Goal: Communication & Community: Answer question/provide support

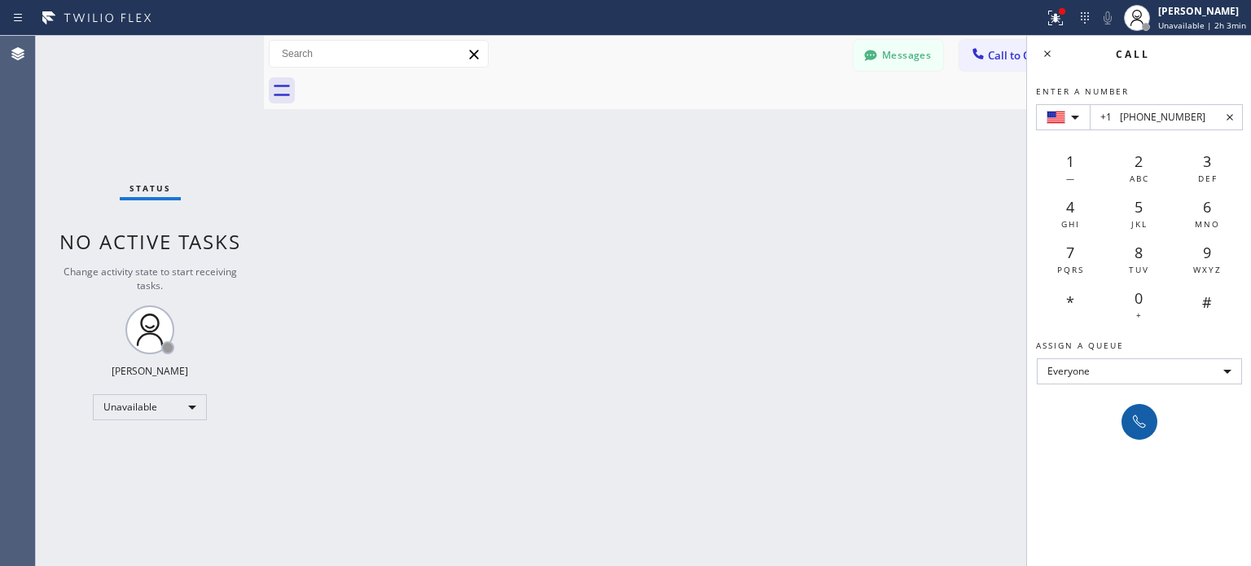
type input "+1 [PHONE_NUMBER]"
click at [1137, 426] on icon at bounding box center [1140, 422] width 20 height 20
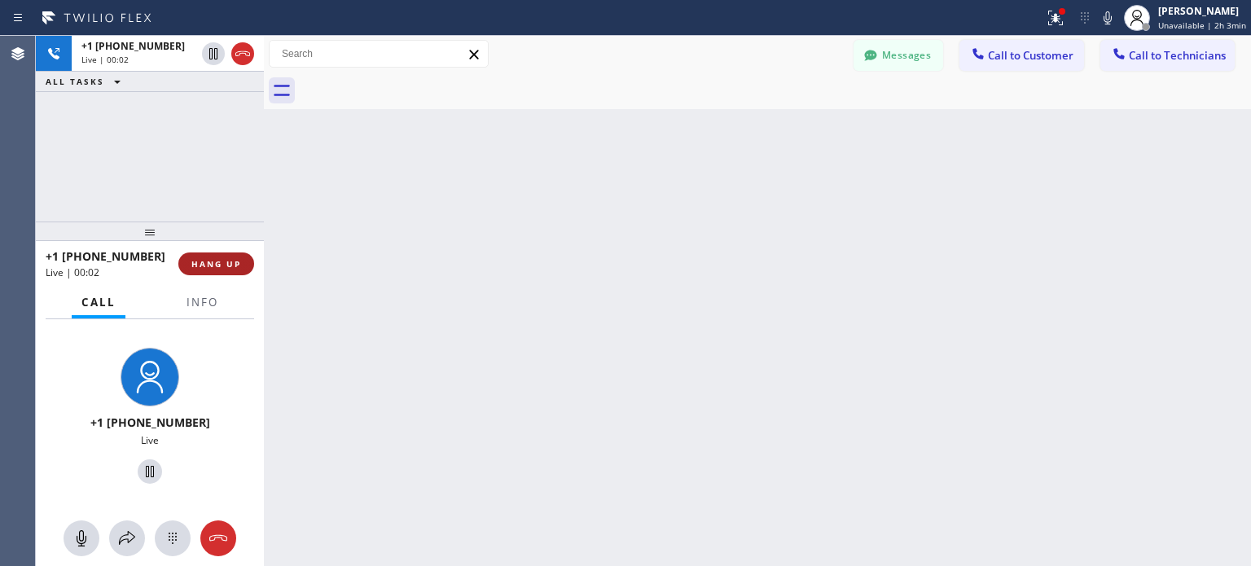
click at [239, 262] on span "HANG UP" at bounding box center [216, 263] width 50 height 11
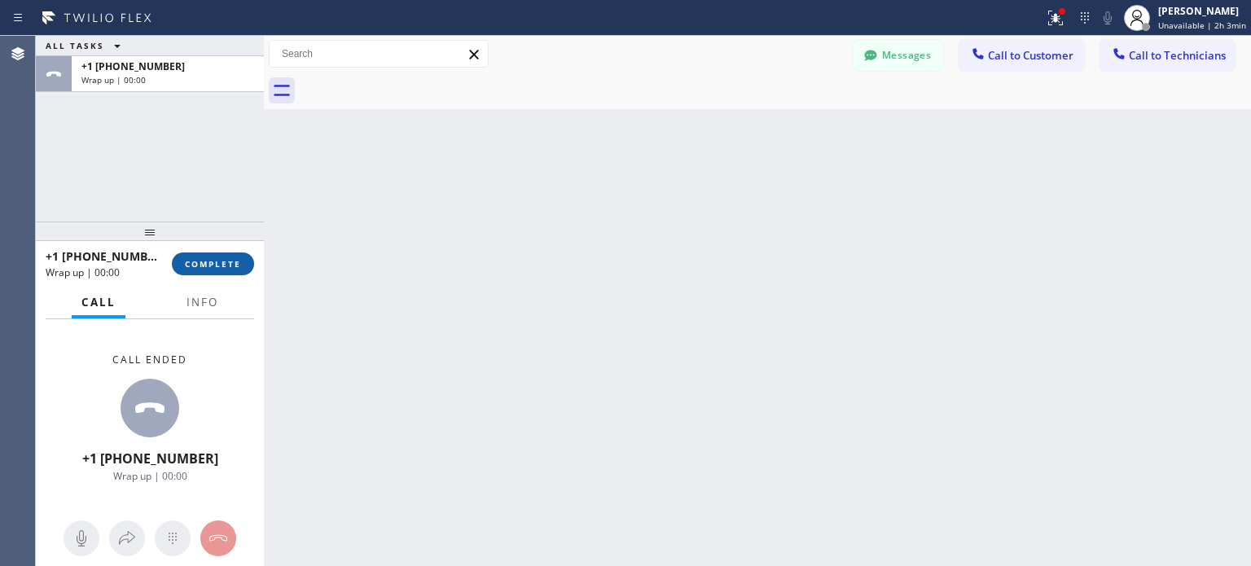
click at [229, 269] on span "COMPLETE" at bounding box center [213, 263] width 56 height 11
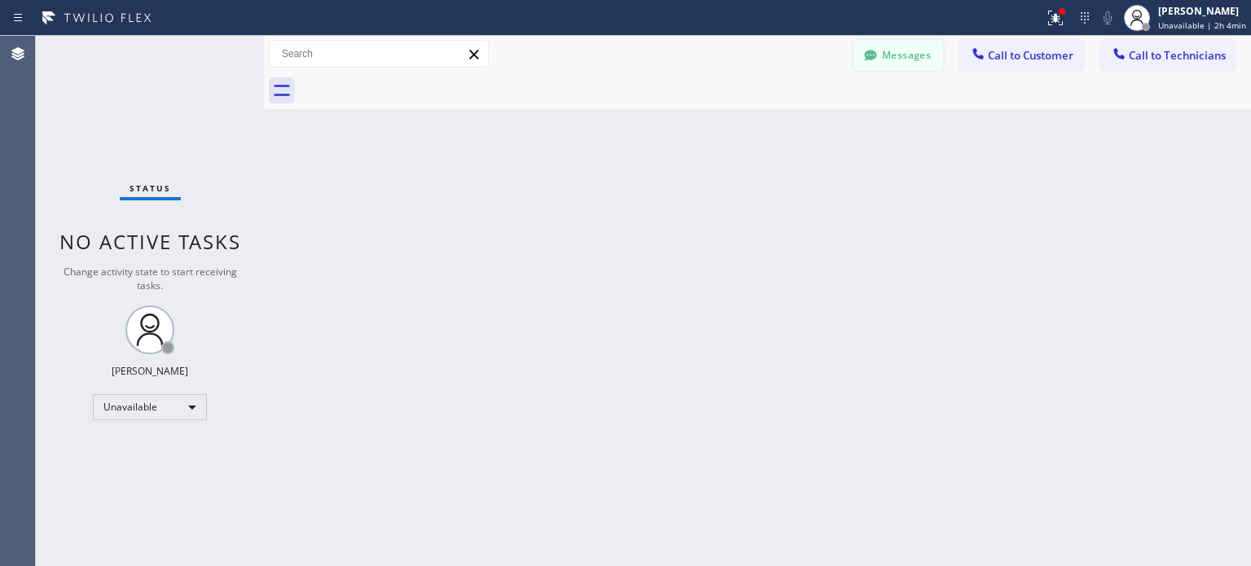
click at [920, 60] on button "Messages" at bounding box center [899, 55] width 90 height 31
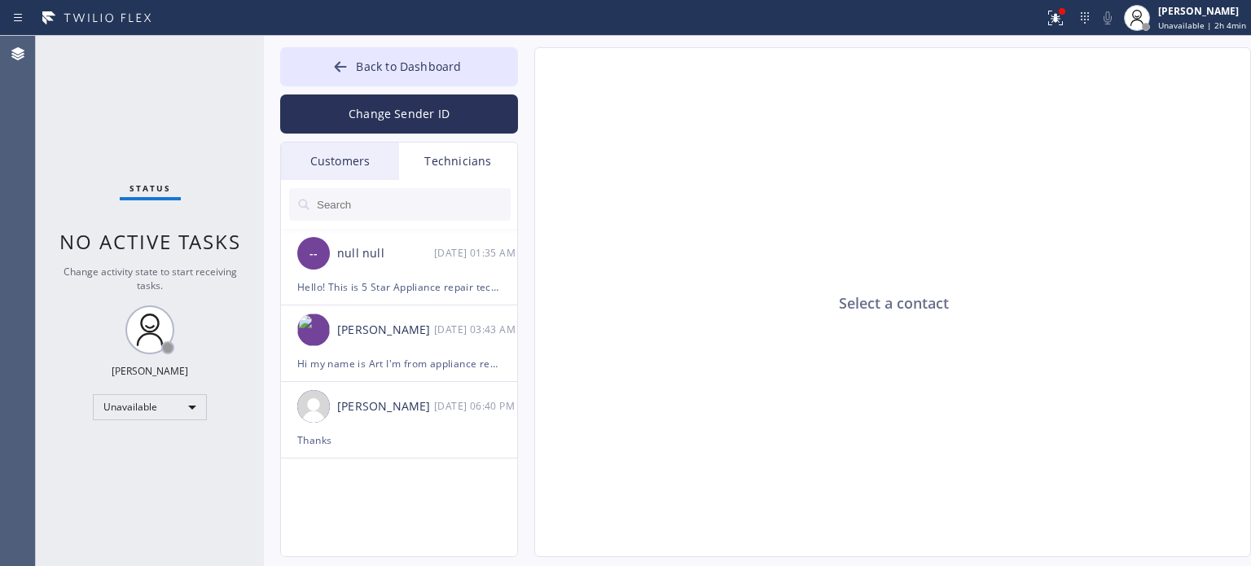
click at [381, 209] on input "text" at bounding box center [413, 204] width 196 height 33
click at [367, 170] on div "Customers" at bounding box center [340, 161] width 118 height 37
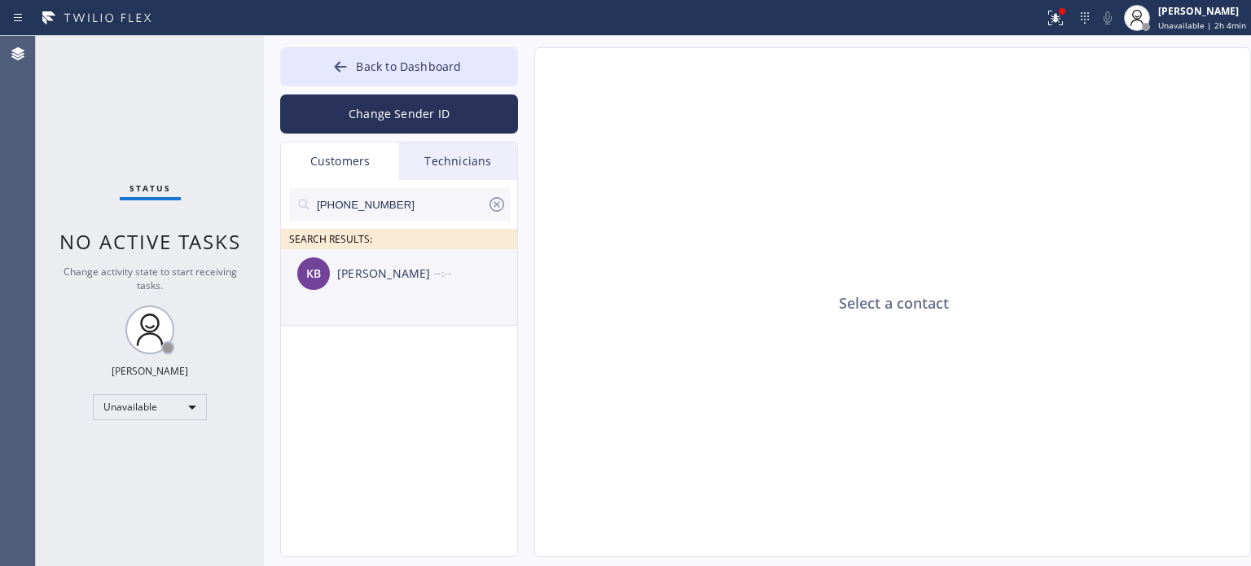
click at [411, 275] on div "[PERSON_NAME]" at bounding box center [385, 274] width 97 height 19
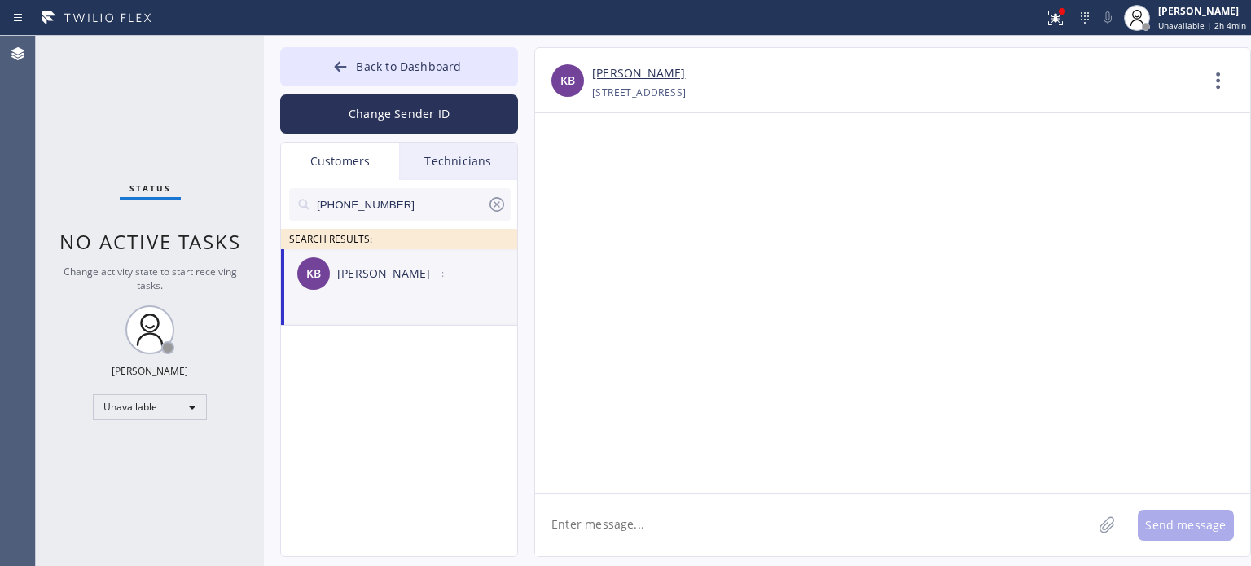
click at [616, 512] on textarea at bounding box center [813, 525] width 557 height 63
type textarea "Hello,"
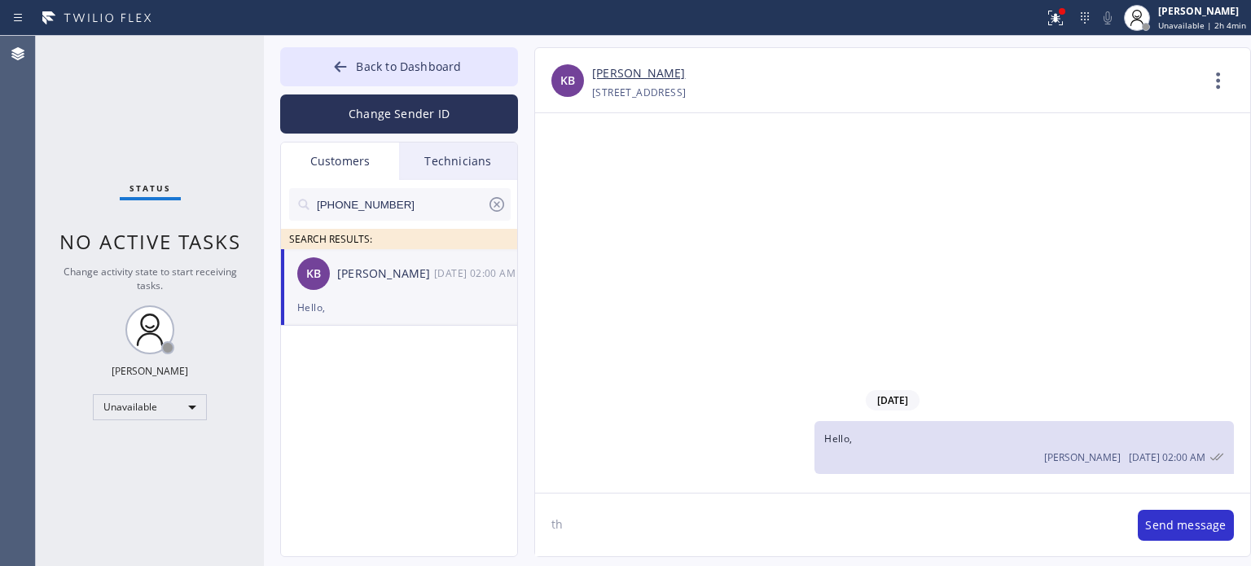
type textarea "t"
type textarea "This is [PERSON_NAME] from 5 Star Appliance"
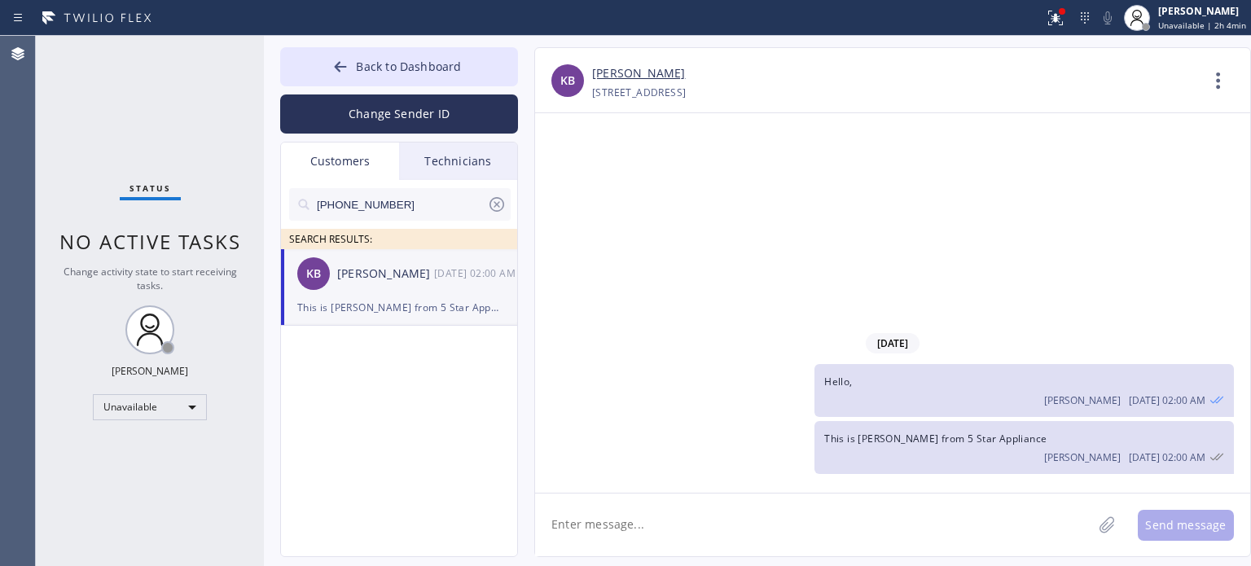
type textarea "W"
type textarea "I"
type textarea "We are texting you to inform that the discount of -%15 was included in the tota…"
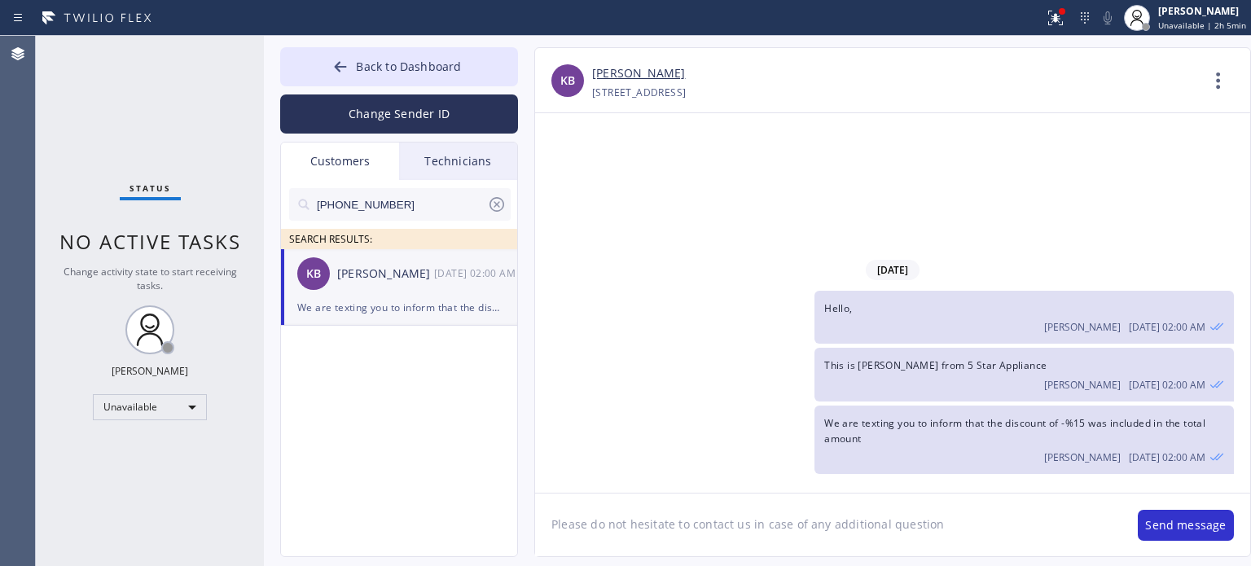
type textarea "Please do not hesitate to contact us in case of any additional questions"
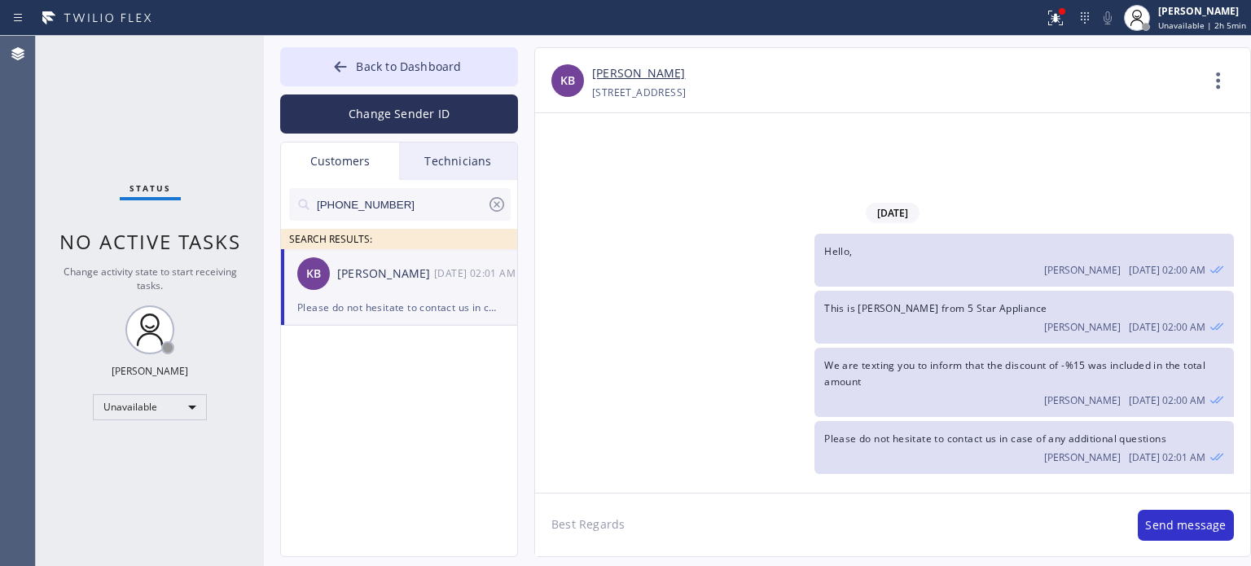
type textarea "Best Regards,"
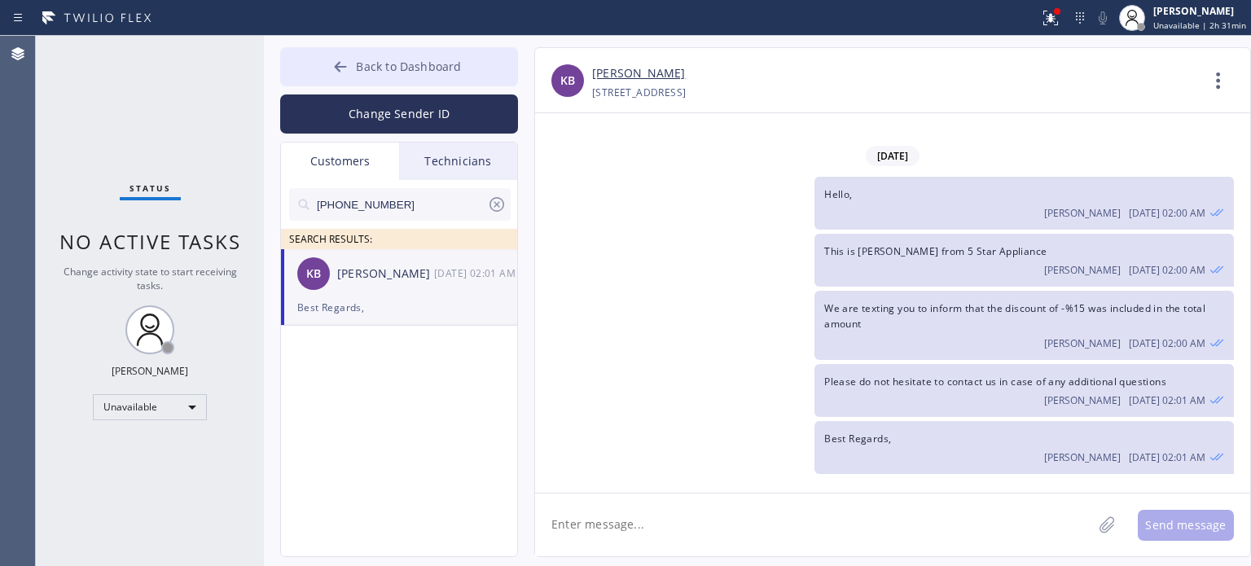
click at [334, 64] on icon at bounding box center [340, 67] width 16 height 16
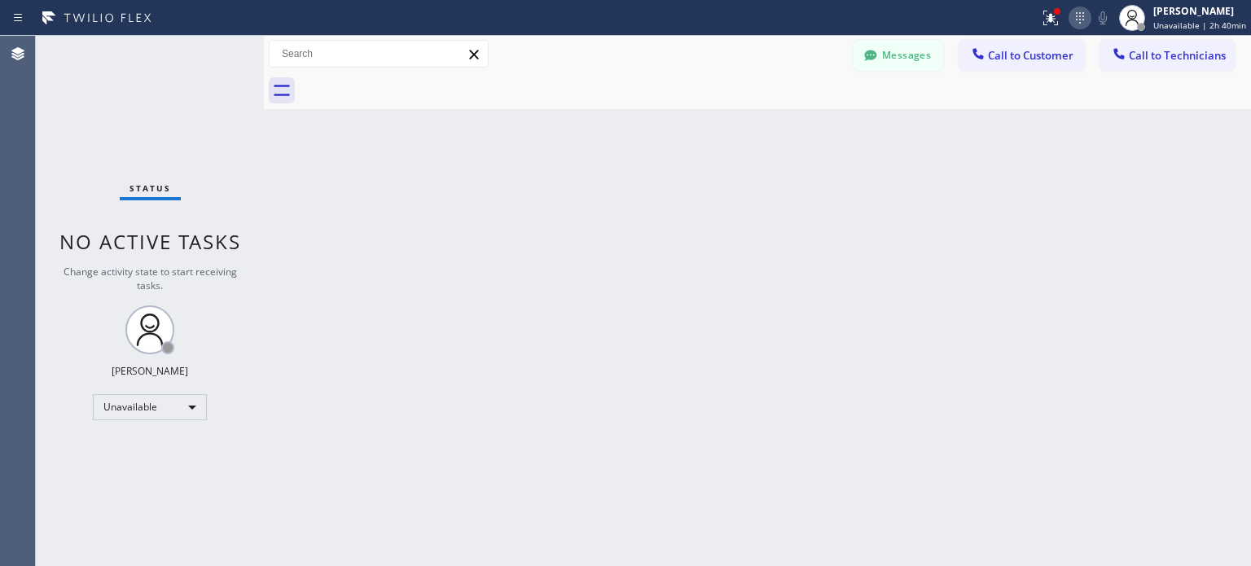
click at [1090, 15] on icon at bounding box center [1081, 18] width 20 height 20
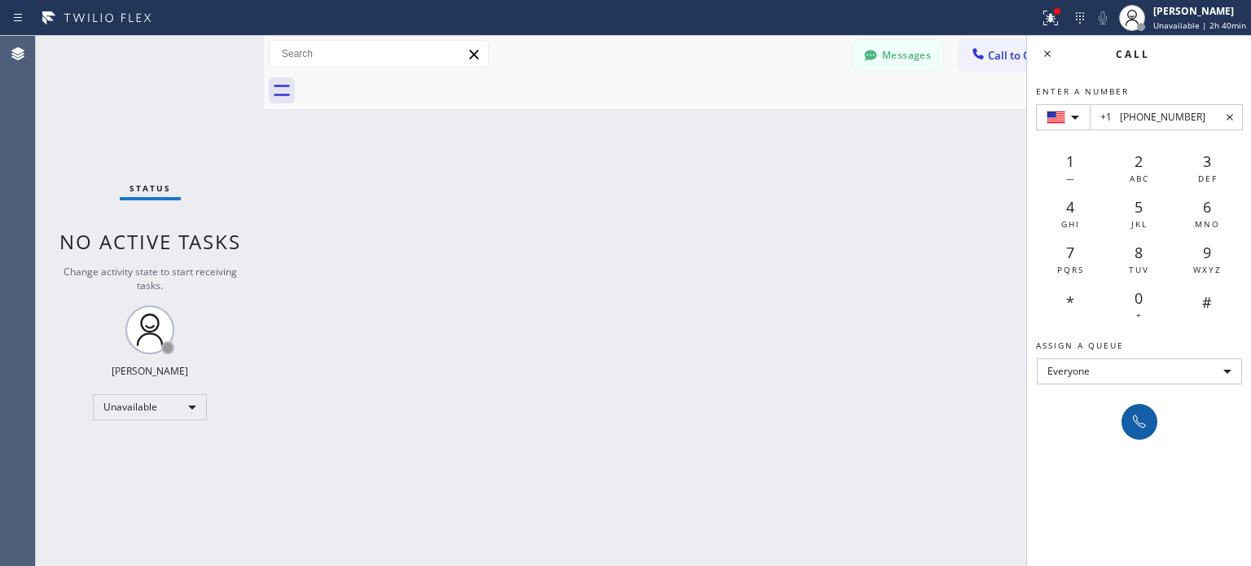
type input "+1 [PHONE_NUMBER]"
click at [1130, 423] on icon at bounding box center [1140, 422] width 20 height 20
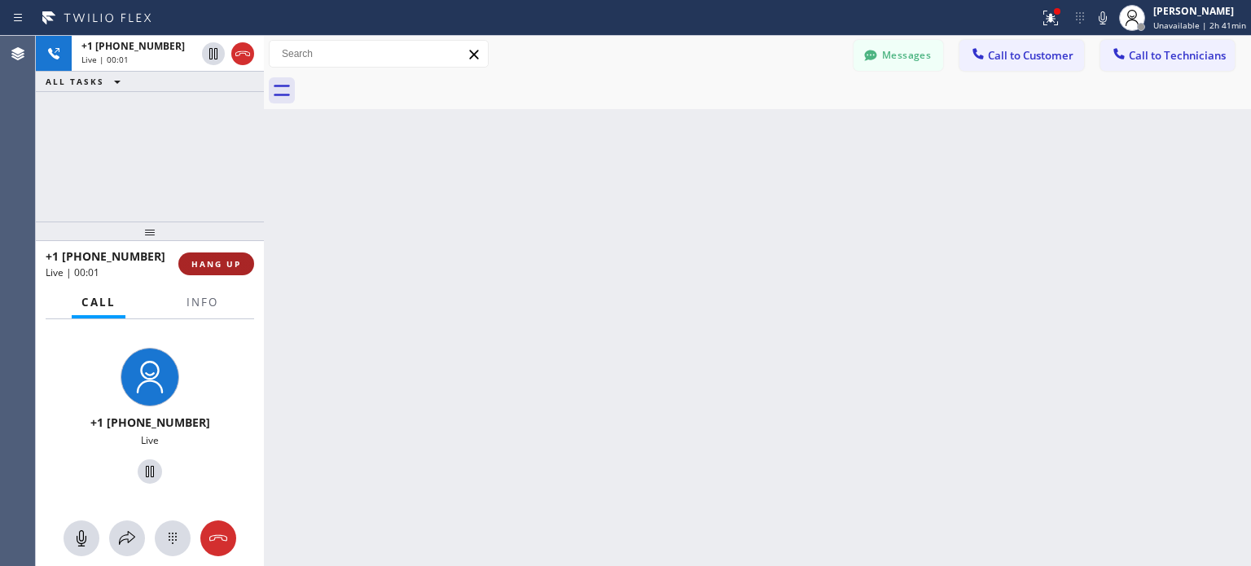
click at [216, 266] on span "HANG UP" at bounding box center [216, 263] width 50 height 11
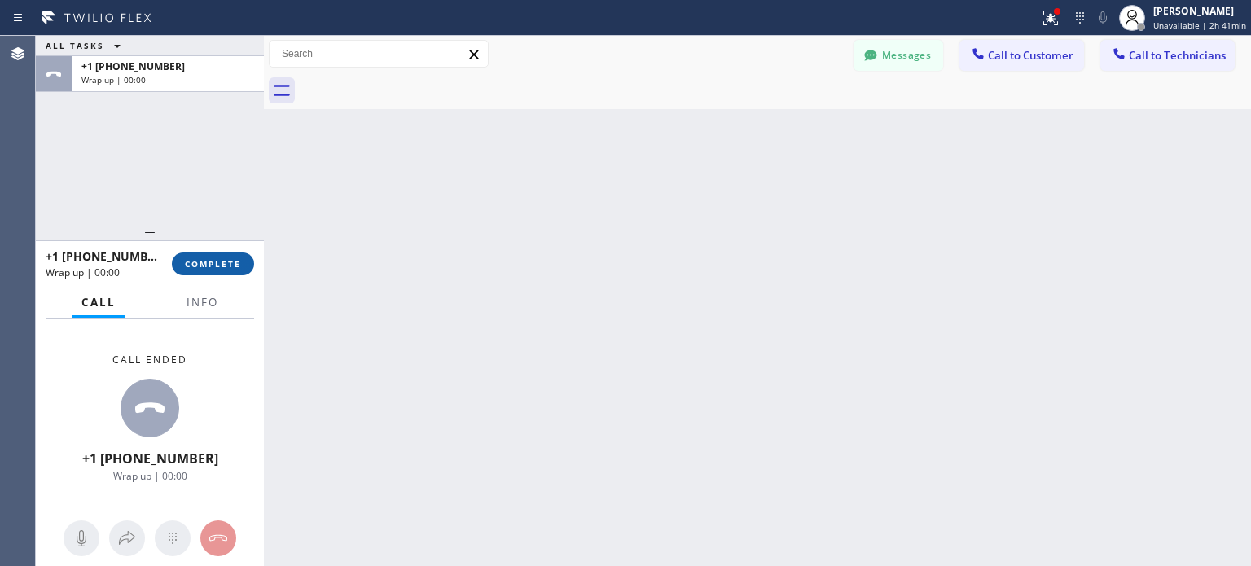
click at [225, 267] on span "COMPLETE" at bounding box center [213, 263] width 56 height 11
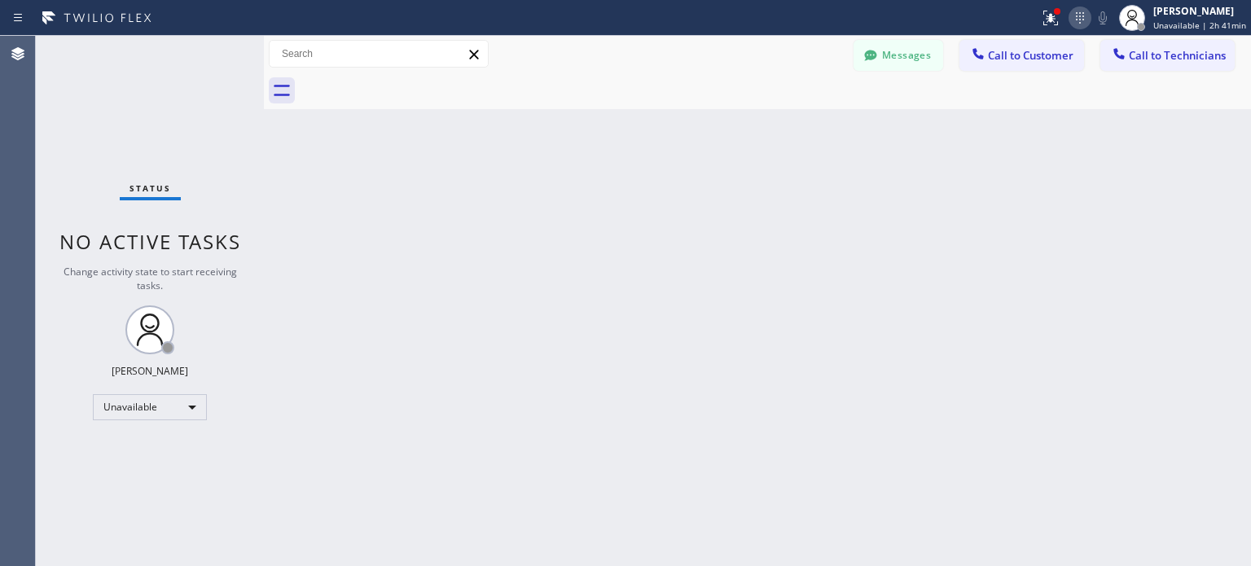
click at [1084, 24] on icon at bounding box center [1081, 18] width 20 height 20
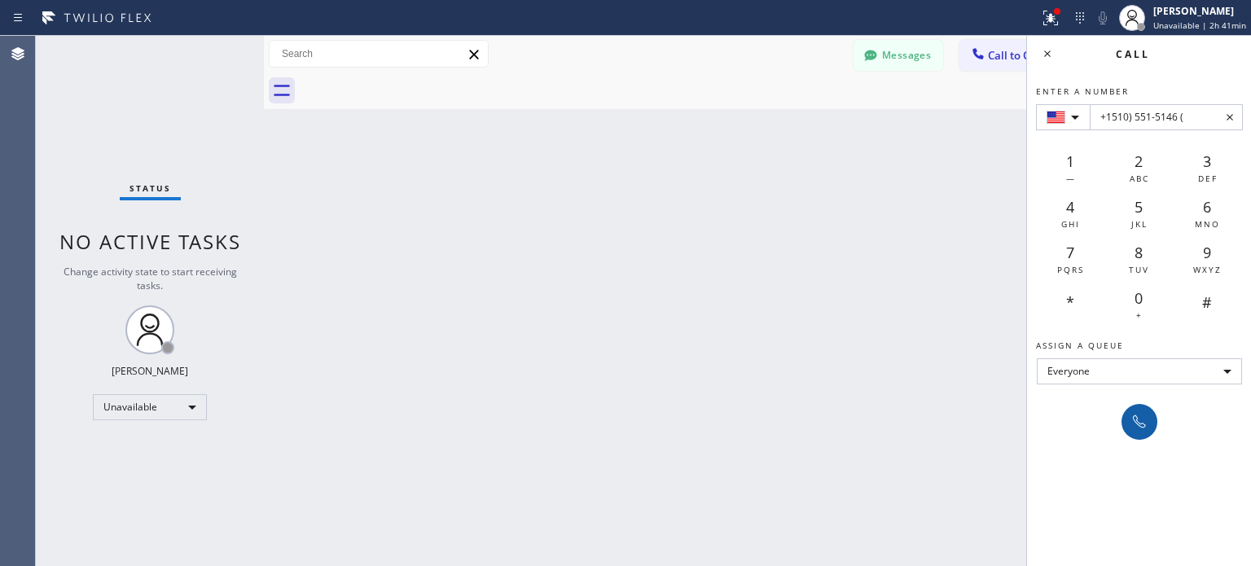
type input "+1510) 551-5146 ("
click at [1148, 420] on icon at bounding box center [1140, 422] width 20 height 20
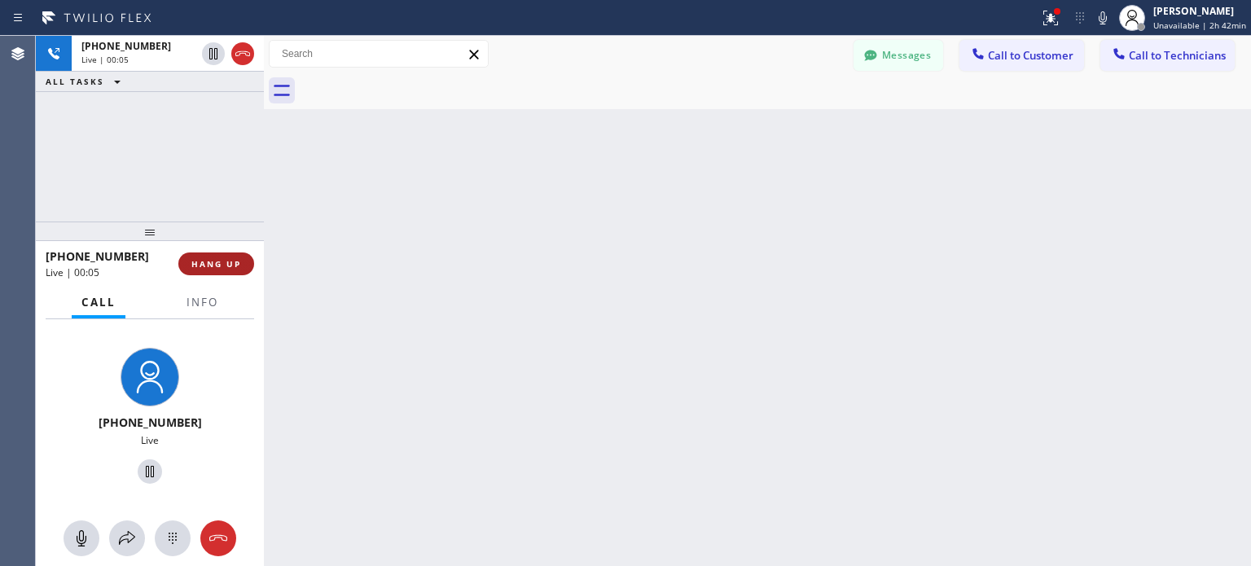
click at [240, 266] on span "HANG UP" at bounding box center [216, 263] width 50 height 11
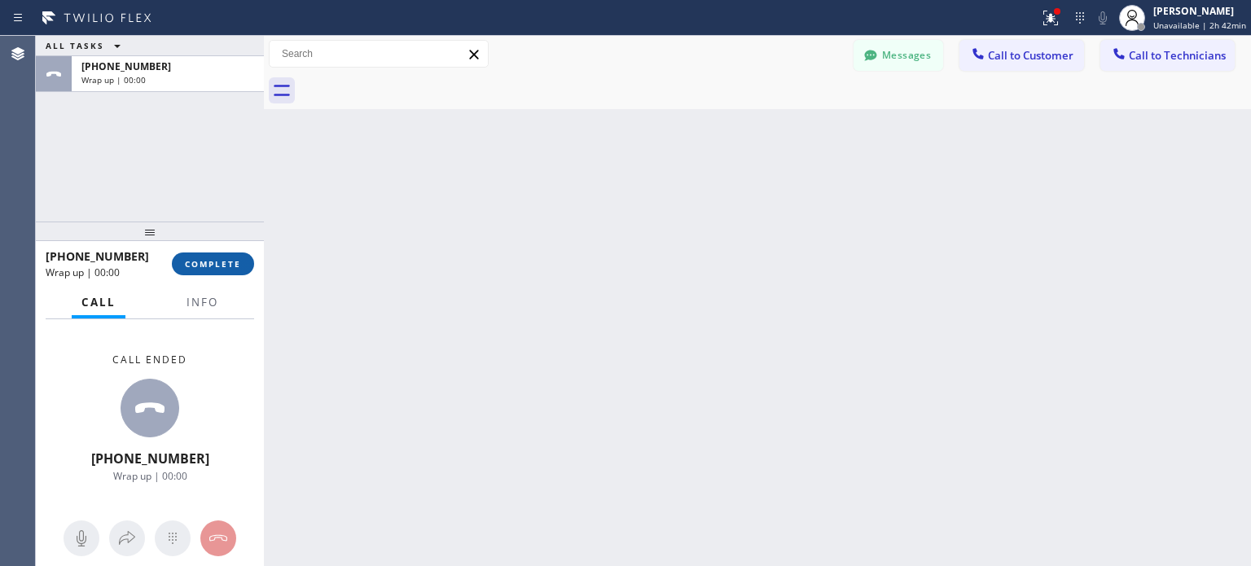
click at [227, 266] on span "COMPLETE" at bounding box center [213, 263] width 56 height 11
